Goal: Task Accomplishment & Management: Complete application form

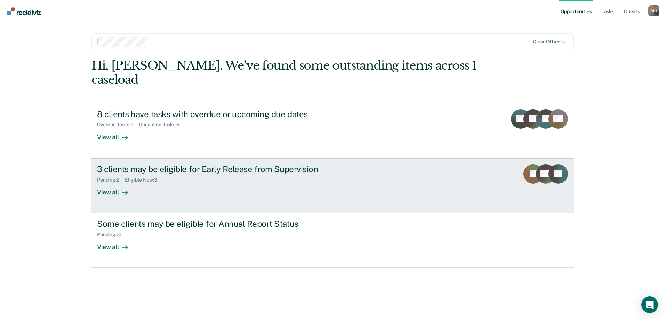
click at [239, 164] on div "3 clients may be eligible for Early Release from Supervision" at bounding box center [219, 169] width 244 height 10
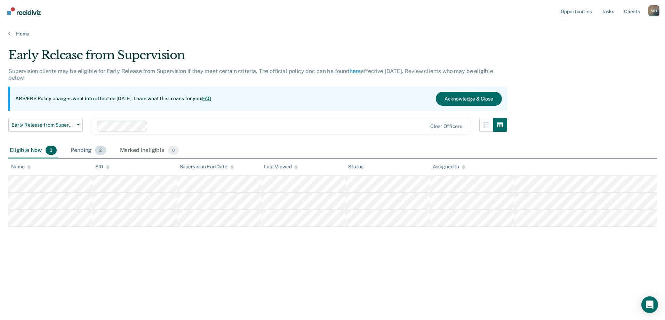
click at [83, 149] on div "Pending 2" at bounding box center [88, 150] width 38 height 15
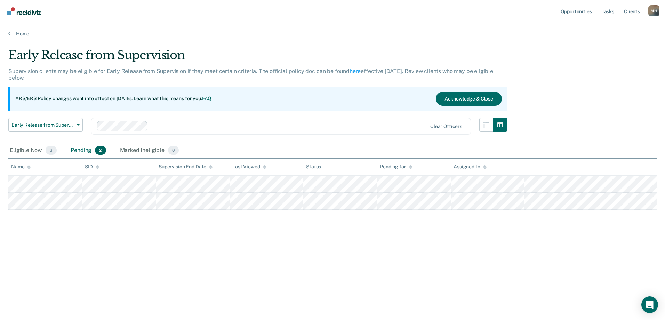
drag, startPoint x: 83, startPoint y: 149, endPoint x: 73, endPoint y: 151, distance: 9.5
click at [73, 151] on div "Pending 2" at bounding box center [88, 150] width 38 height 15
click at [34, 152] on div "Eligible Now 3" at bounding box center [33, 150] width 50 height 15
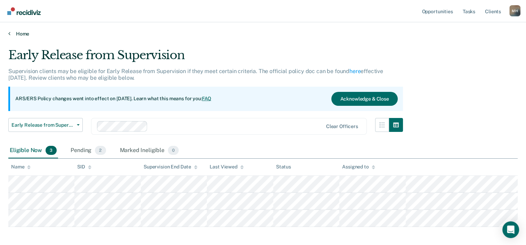
click at [28, 31] on link "Home" at bounding box center [262, 34] width 509 height 6
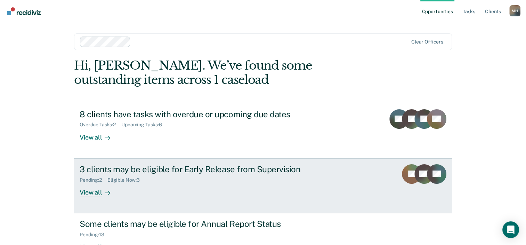
scroll to position [35, 0]
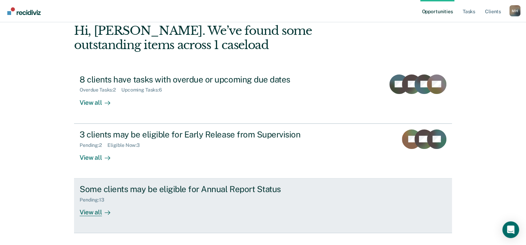
click at [224, 193] on div "Some clients may be eligible for Annual Report Status" at bounding box center [202, 189] width 244 height 10
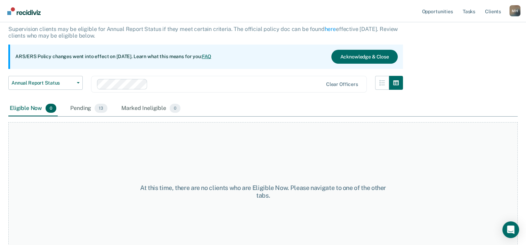
scroll to position [58, 0]
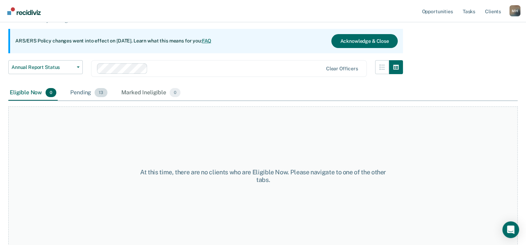
click at [76, 95] on div "Pending 13" at bounding box center [89, 92] width 40 height 15
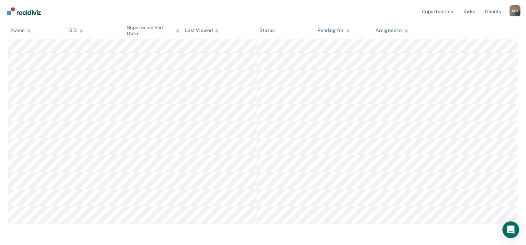
scroll to position [202, 0]
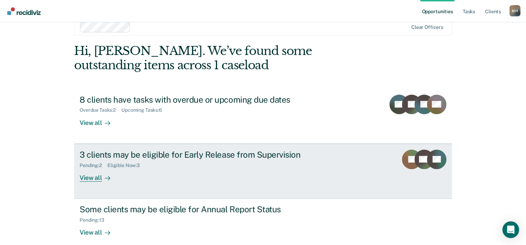
scroll to position [23, 0]
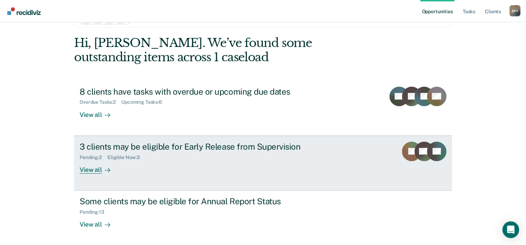
click at [219, 155] on div "Pending : 2 Eligible Now : 3" at bounding box center [202, 156] width 244 height 9
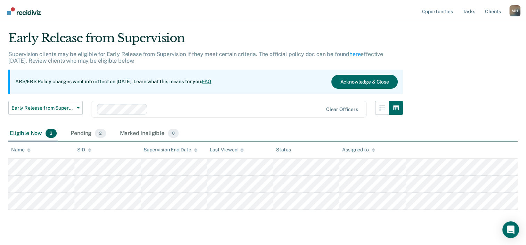
scroll to position [31, 0]
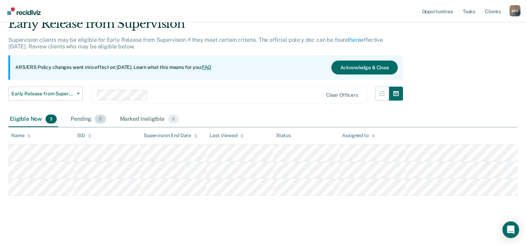
click at [83, 118] on div "Pending 2" at bounding box center [88, 119] width 38 height 15
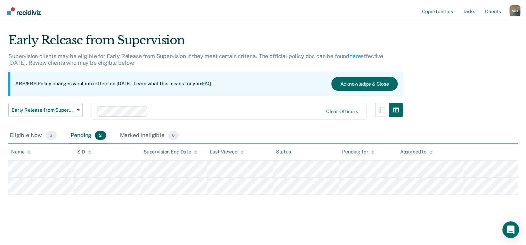
scroll to position [14, 0]
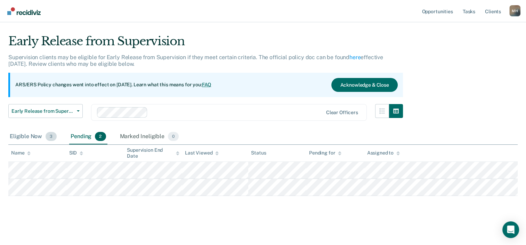
click at [22, 135] on div "Eligible Now 3" at bounding box center [33, 136] width 50 height 15
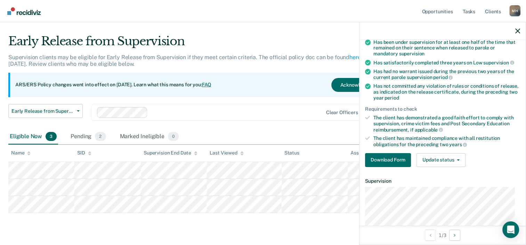
scroll to position [70, 0]
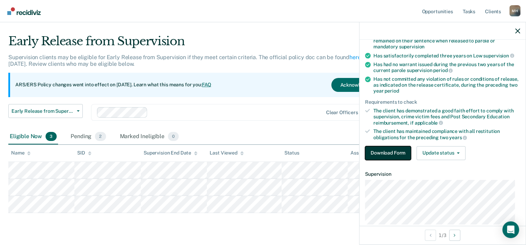
click at [393, 151] on button "Download Form" at bounding box center [388, 153] width 46 height 14
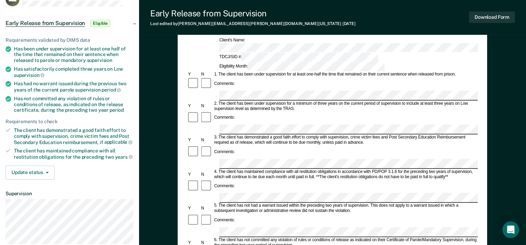
scroll to position [70, 0]
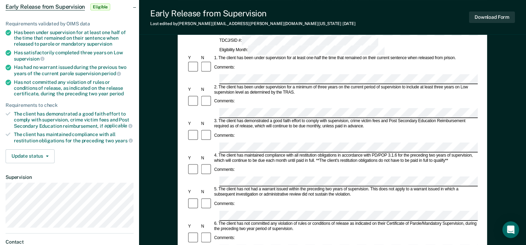
click at [239, 129] on div "Comments:" at bounding box center [332, 141] width 291 height 24
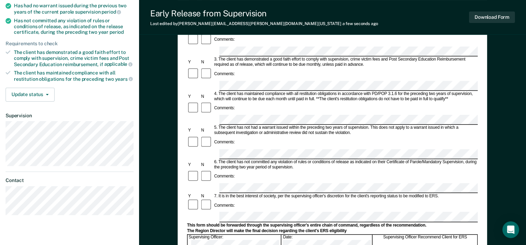
scroll to position [139, 0]
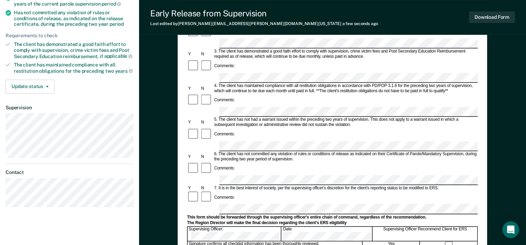
click at [453, 241] on div at bounding box center [449, 245] width 57 height 8
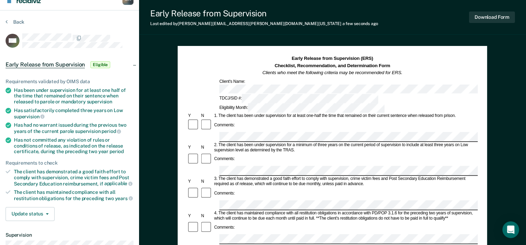
scroll to position [0, 0]
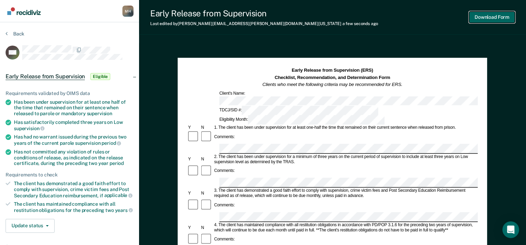
click at [497, 17] on button "Download Form" at bounding box center [492, 16] width 46 height 11
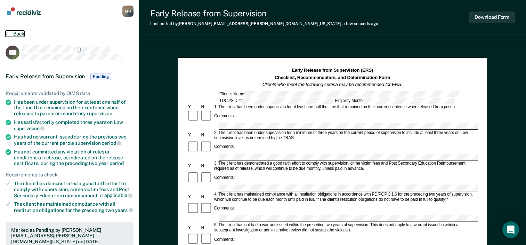
click at [20, 32] on button "Back" at bounding box center [15, 34] width 19 height 6
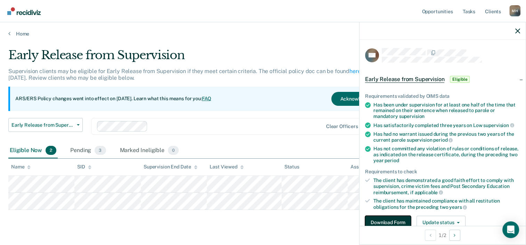
click at [382, 220] on button "Download Form" at bounding box center [388, 223] width 46 height 14
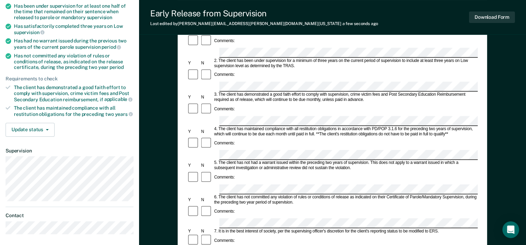
scroll to position [139, 0]
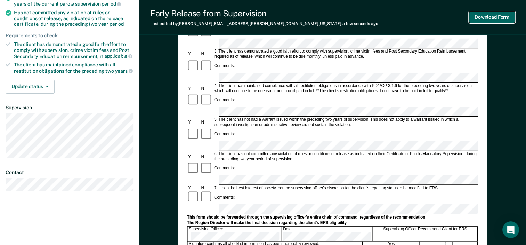
click at [487, 17] on button "Download Form" at bounding box center [492, 16] width 46 height 11
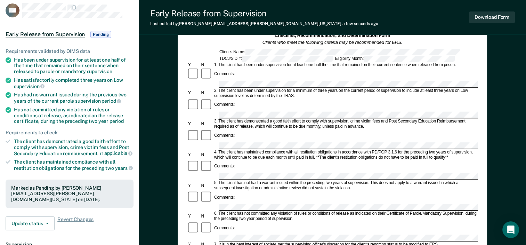
scroll to position [0, 0]
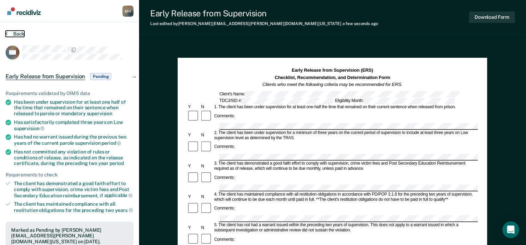
click at [19, 35] on button "Back" at bounding box center [15, 34] width 19 height 6
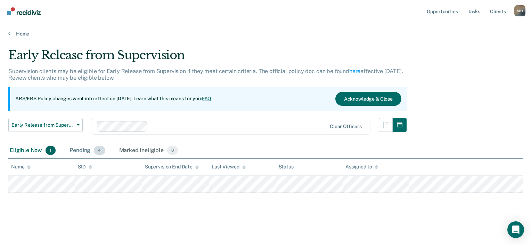
click at [81, 147] on div "Pending 4" at bounding box center [87, 150] width 38 height 15
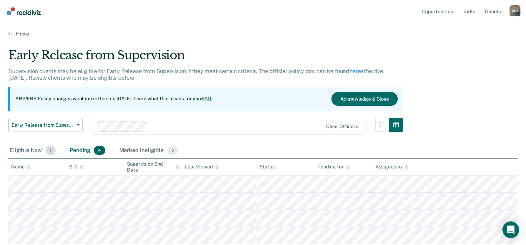
click at [27, 150] on div "Eligible Now 1" at bounding box center [32, 150] width 49 height 15
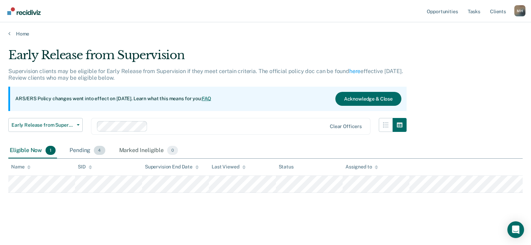
click at [86, 147] on div "Pending 4" at bounding box center [87, 150] width 38 height 15
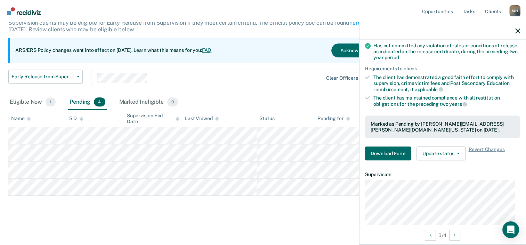
scroll to position [104, 0]
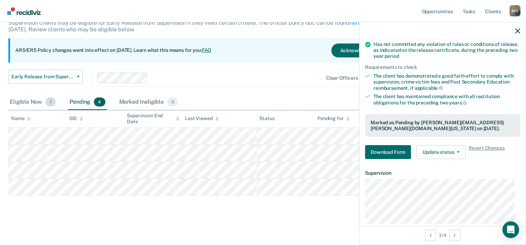
click at [34, 99] on div "Eligible Now 1" at bounding box center [32, 102] width 49 height 15
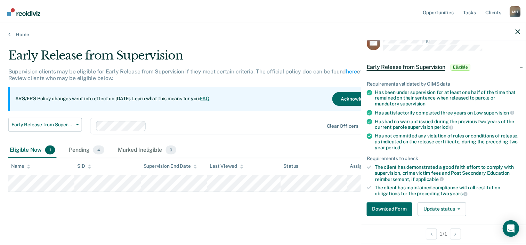
scroll to position [0, 0]
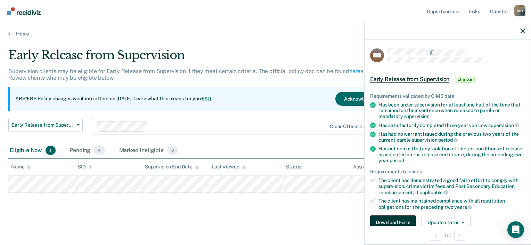
click at [391, 216] on button "Download Form" at bounding box center [393, 223] width 46 height 14
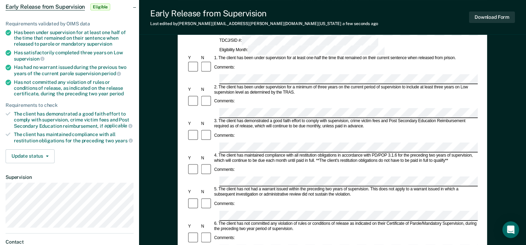
scroll to position [104, 0]
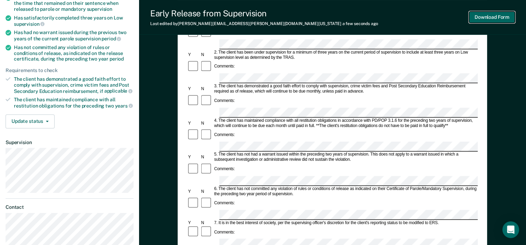
click at [492, 19] on button "Download Form" at bounding box center [492, 16] width 46 height 11
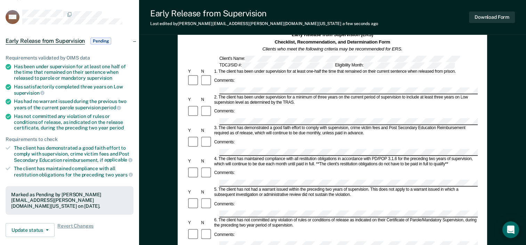
scroll to position [0, 0]
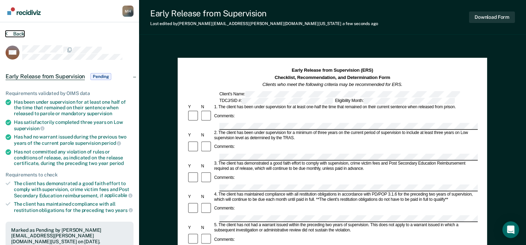
click at [19, 33] on button "Back" at bounding box center [15, 34] width 19 height 6
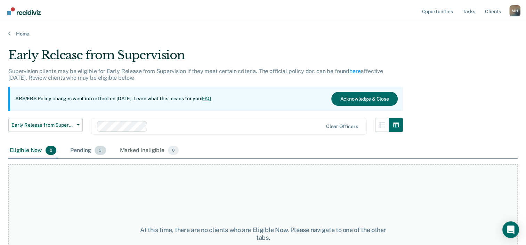
click at [79, 150] on div "Pending 5" at bounding box center [88, 150] width 38 height 15
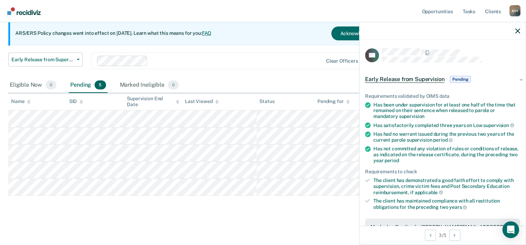
scroll to position [104, 0]
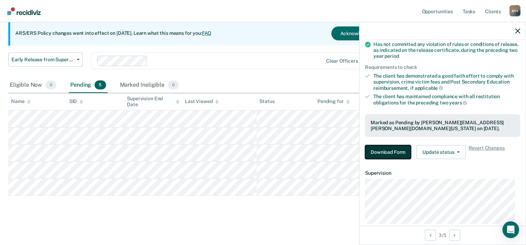
click at [379, 147] on button "Download Form" at bounding box center [388, 152] width 46 height 14
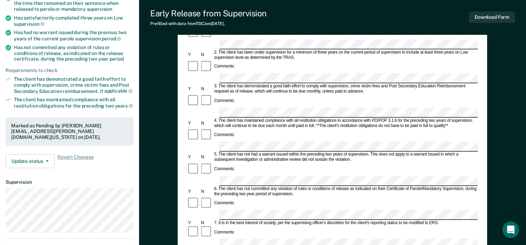
scroll to position [139, 0]
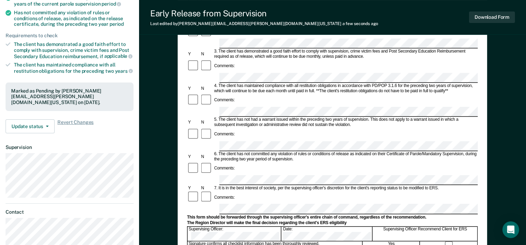
click at [453, 241] on div at bounding box center [449, 245] width 57 height 8
click at [485, 16] on button "Download Form" at bounding box center [492, 16] width 46 height 11
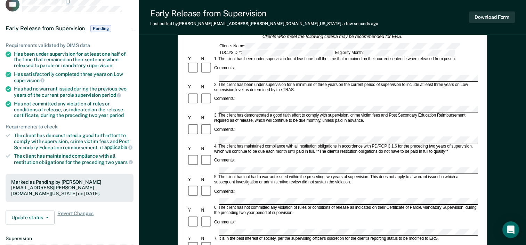
scroll to position [0, 0]
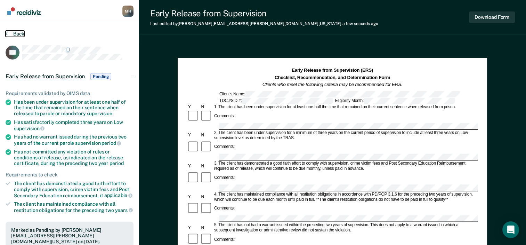
click at [15, 32] on button "Back" at bounding box center [15, 34] width 19 height 6
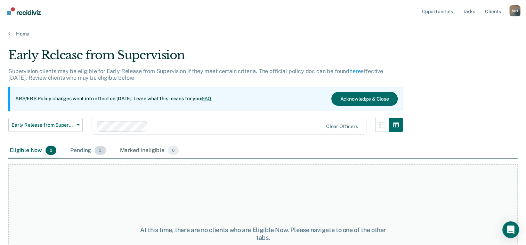
click at [88, 148] on div "Pending 5" at bounding box center [88, 150] width 38 height 15
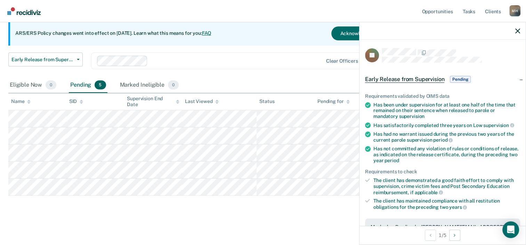
scroll to position [70, 0]
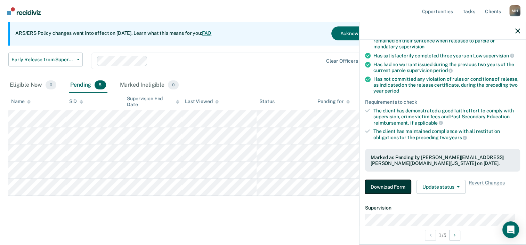
click at [388, 186] on button "Download Form" at bounding box center [388, 187] width 46 height 14
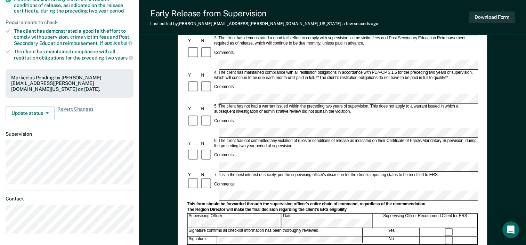
scroll to position [70, 0]
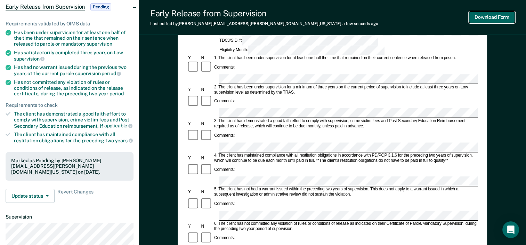
click at [486, 21] on button "Download Form" at bounding box center [492, 16] width 46 height 11
